Goal: Task Accomplishment & Management: Complete application form

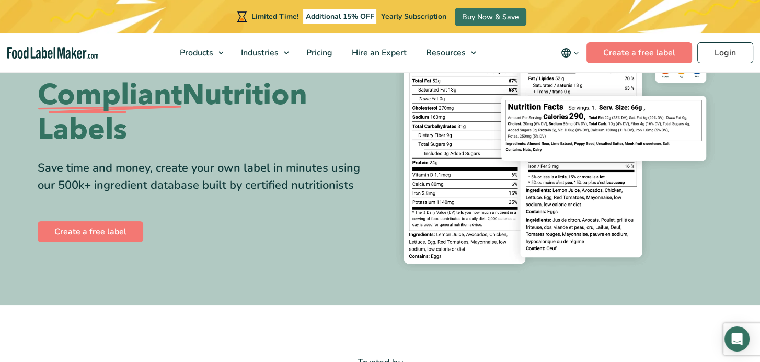
scroll to position [105, 0]
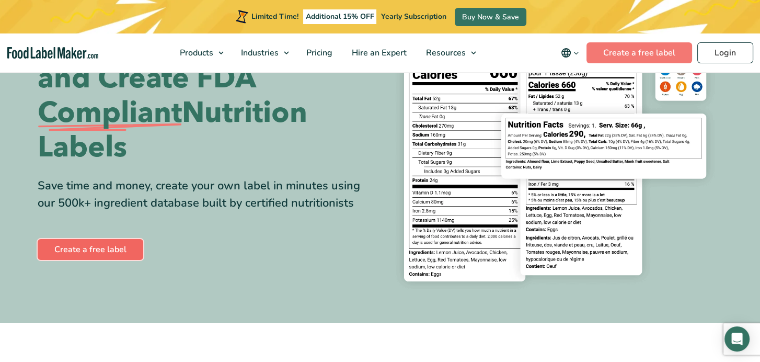
click at [83, 247] on link "Create a free label" at bounding box center [91, 249] width 106 height 21
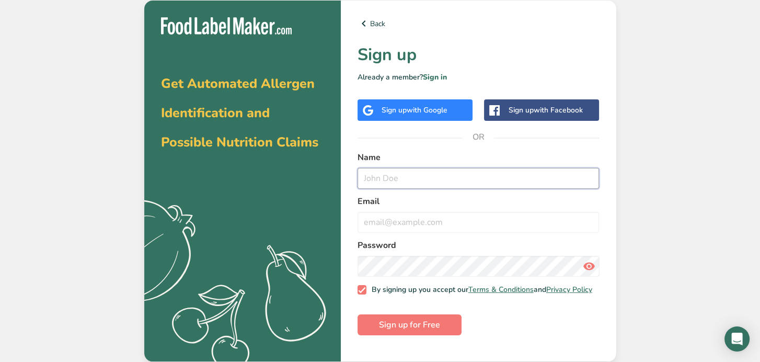
click at [389, 179] on input "text" at bounding box center [479, 178] width 242 height 21
type input "Randy Elder"
type input "randy@parhamswelding.com"
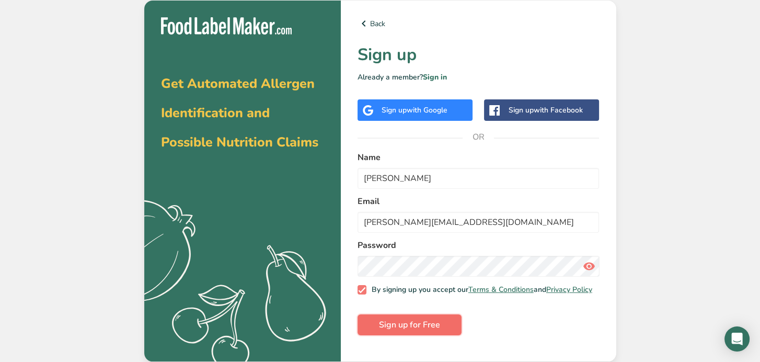
click at [413, 331] on span "Sign up for Free" at bounding box center [409, 324] width 61 height 13
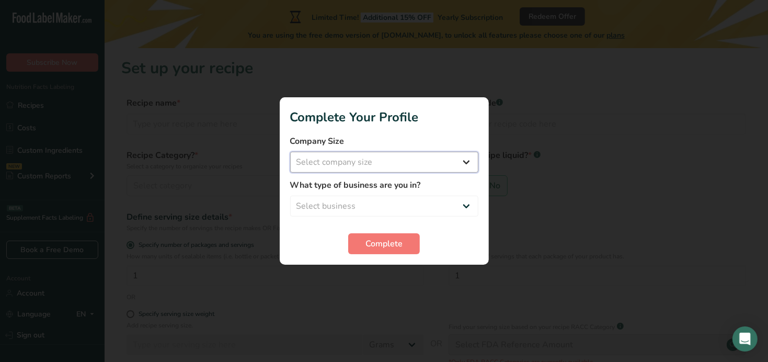
click at [469, 158] on select "Select company size Fewer than 10 Employees 10 to 50 Employees 51 to 500 Employ…" at bounding box center [384, 162] width 188 height 21
select select "2"
click at [290, 152] on select "Select company size Fewer than 10 Employees 10 to 50 Employees 51 to 500 Employ…" at bounding box center [384, 162] width 188 height 21
click at [466, 206] on select "Select business Packaged Food Manufacturer Restaurant & Cafe Bakery Meal Plans …" at bounding box center [384, 206] width 188 height 21
select select "8"
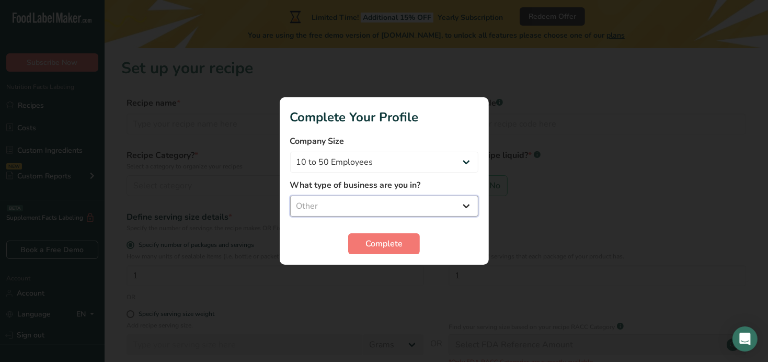
click at [290, 196] on select "Select business Packaged Food Manufacturer Restaurant & Cafe Bakery Meal Plans …" at bounding box center [384, 206] width 188 height 21
click at [390, 242] on span "Complete" at bounding box center [384, 243] width 37 height 13
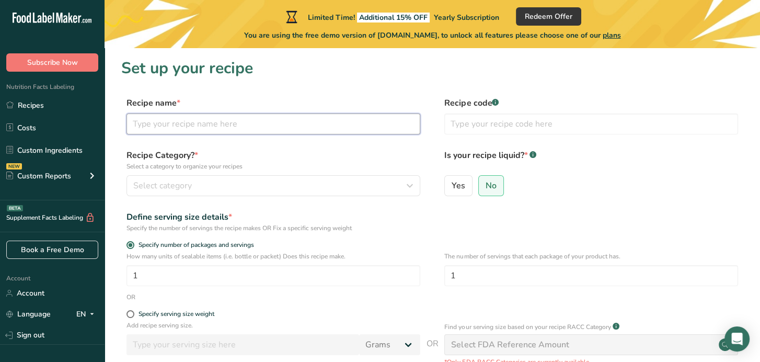
click at [213, 123] on input "text" at bounding box center [274, 123] width 294 height 21
type input "Shake shake"
click at [540, 121] on input "text" at bounding box center [591, 123] width 294 height 21
type input "123123123"
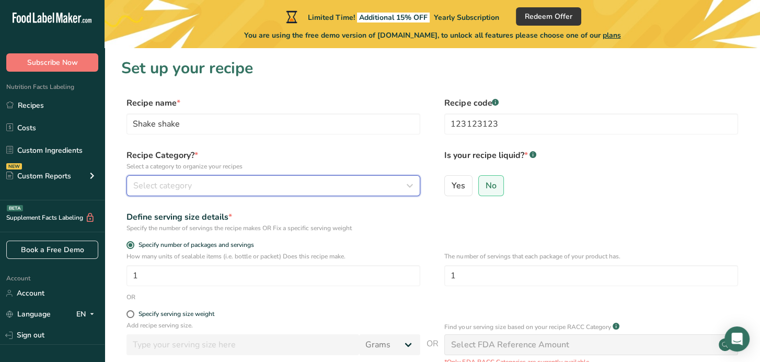
click at [410, 187] on icon "button" at bounding box center [410, 185] width 13 height 19
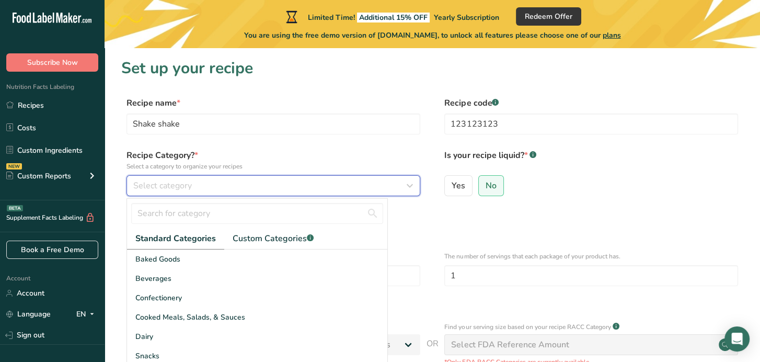
scroll to position [52, 0]
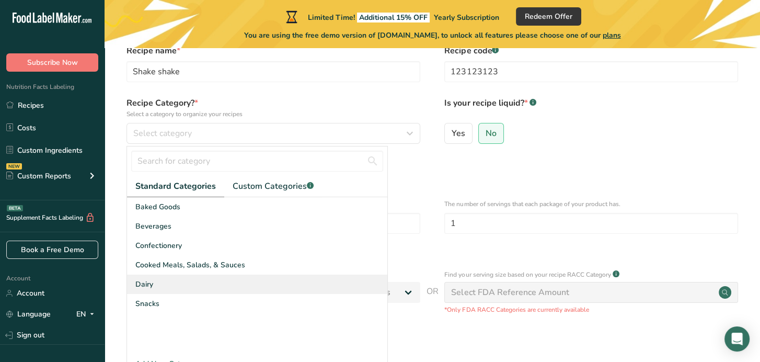
click at [186, 277] on div "Dairy" at bounding box center [257, 284] width 260 height 19
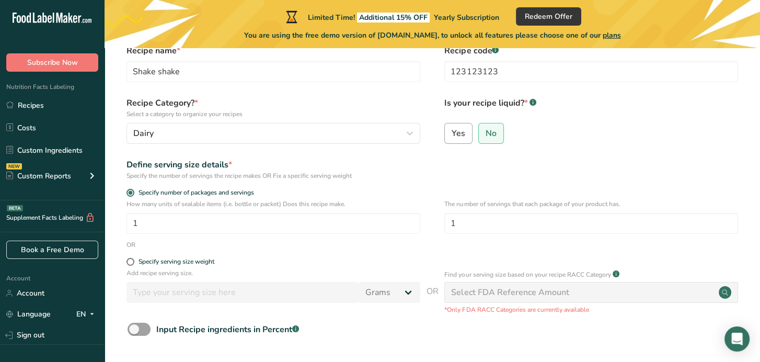
click at [457, 127] on label "Yes" at bounding box center [458, 133] width 28 height 21
click at [452, 130] on input "Yes" at bounding box center [448, 133] width 7 height 7
radio input "true"
radio input "false"
select select "22"
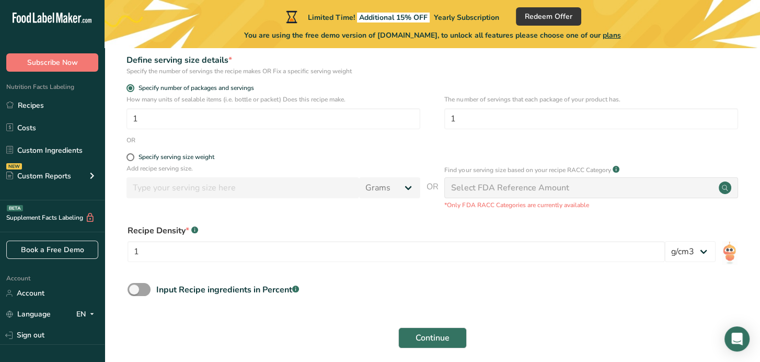
scroll to position [200, 0]
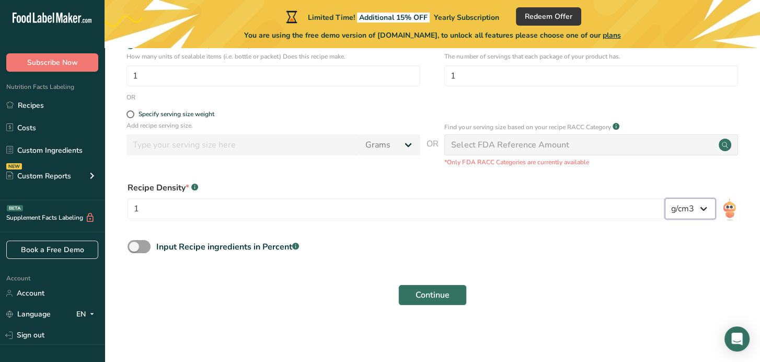
click at [707, 208] on select "lb/ft3 g/cm3" at bounding box center [690, 208] width 51 height 21
click at [206, 247] on div "Input Recipe ingredients in Percent .a-a{fill:#347362;}.b-a{fill:#fff;}" at bounding box center [227, 247] width 143 height 13
click at [134, 247] on input "Input Recipe ingredients in Percent .a-a{fill:#347362;}.b-a{fill:#fff;}" at bounding box center [131, 246] width 7 height 7
checkbox input "true"
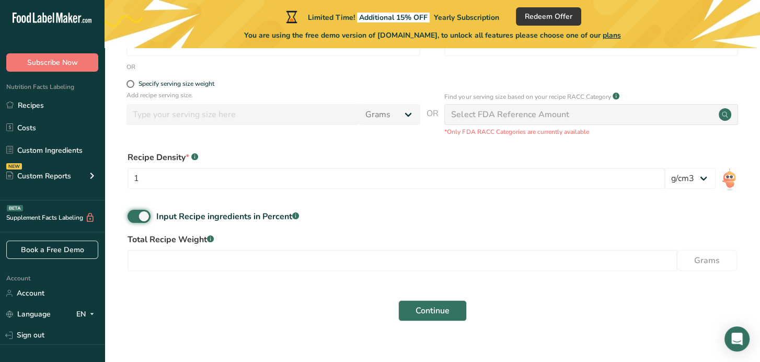
scroll to position [246, 0]
